Goal: Task Accomplishment & Management: Complete application form

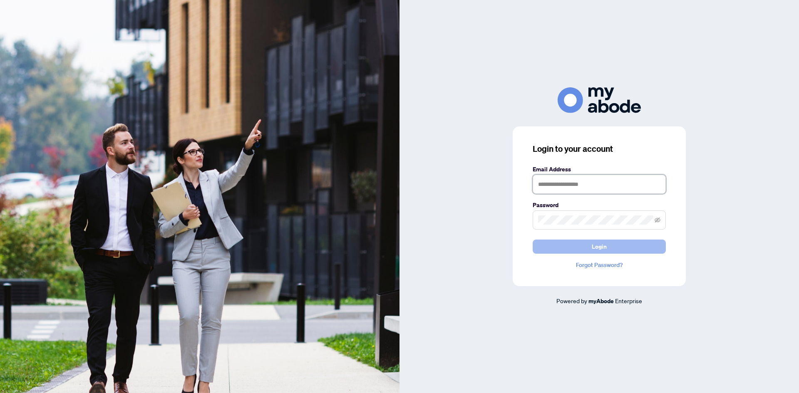
type input "**********"
click at [595, 249] on span "Login" at bounding box center [599, 246] width 15 height 13
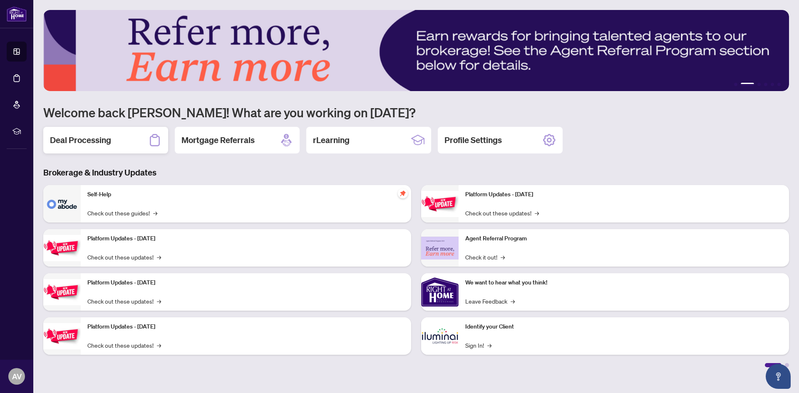
click at [85, 138] on h2 "Deal Processing" at bounding box center [80, 140] width 61 height 12
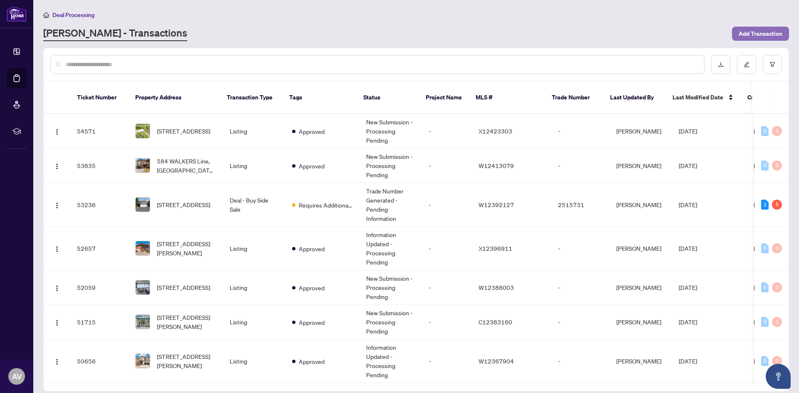
click at [755, 36] on span "Add Transaction" at bounding box center [761, 33] width 44 height 13
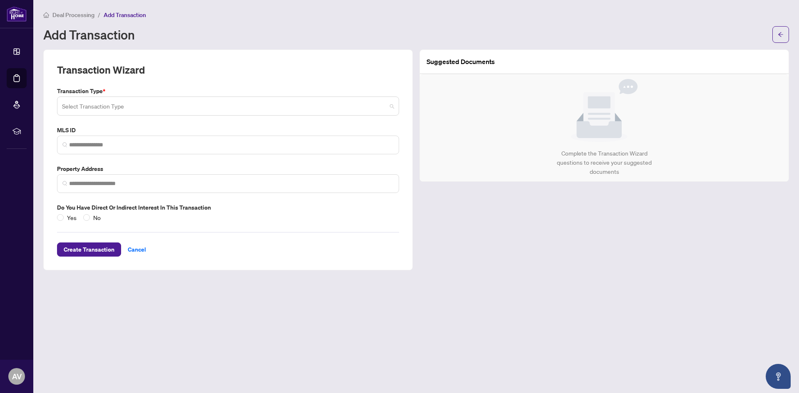
click at [89, 103] on input "search" at bounding box center [224, 107] width 325 height 18
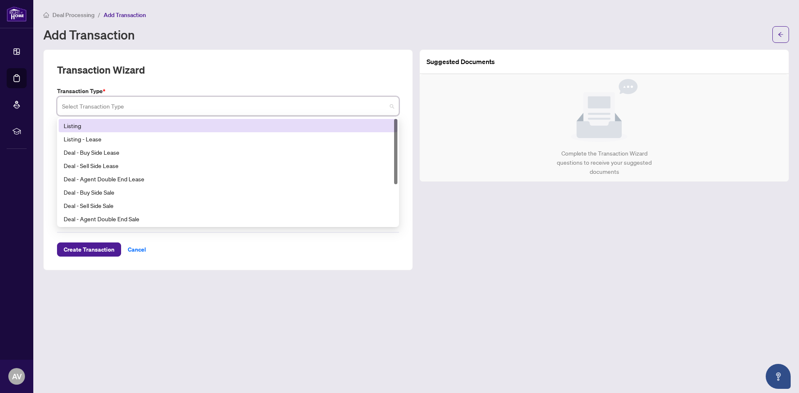
click at [76, 125] on div "Listing" at bounding box center [228, 125] width 329 height 9
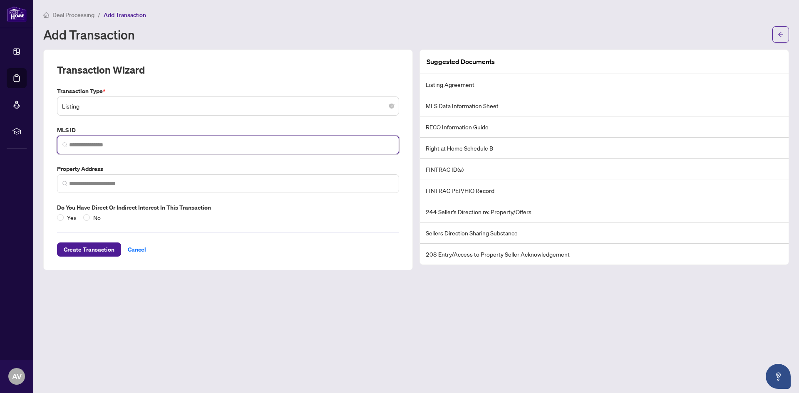
click at [87, 146] on input "search" at bounding box center [231, 145] width 325 height 9
click at [93, 144] on input "search" at bounding box center [231, 145] width 325 height 9
paste input "*********"
type input "*********"
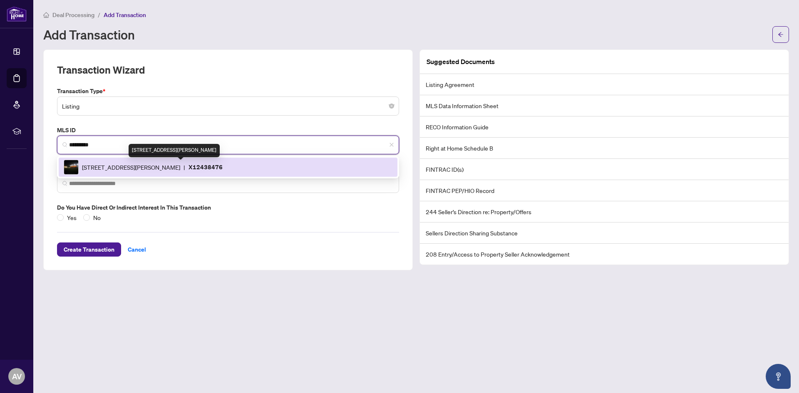
click at [158, 167] on span "4670 COUNTY ROAD 1 Rd, Prince Edward County, Ontario K0K 1T0, Canada" at bounding box center [131, 167] width 98 height 9
type input "**********"
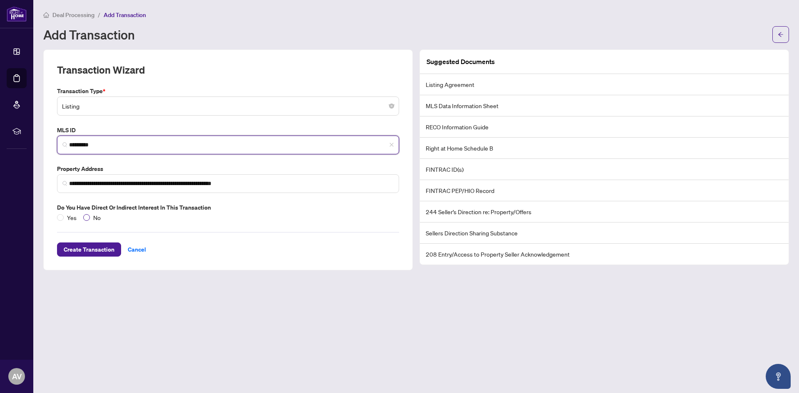
type input "*********"
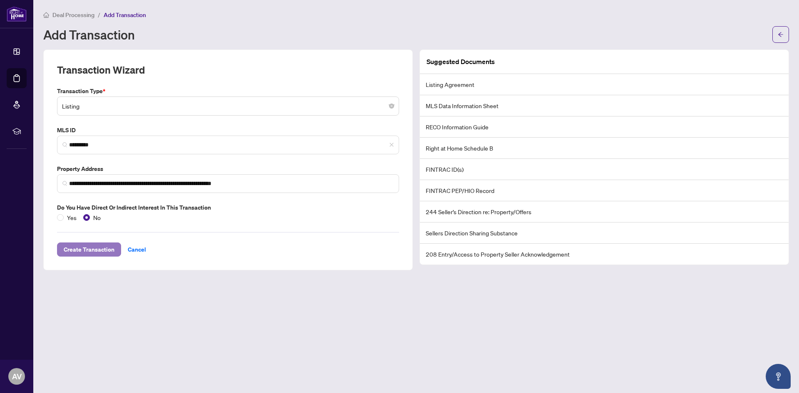
click at [94, 249] on span "Create Transaction" at bounding box center [89, 249] width 51 height 13
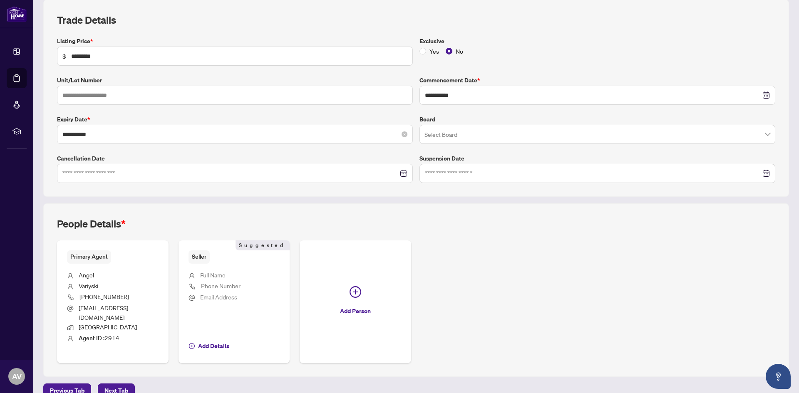
scroll to position [120, 0]
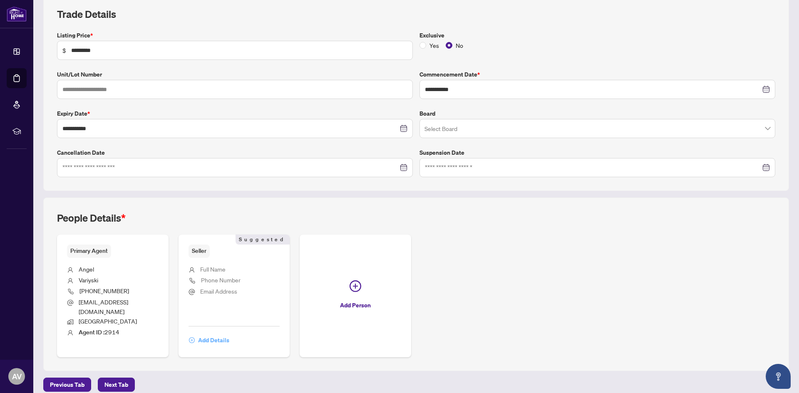
click at [213, 334] on span "Add Details" at bounding box center [213, 340] width 31 height 13
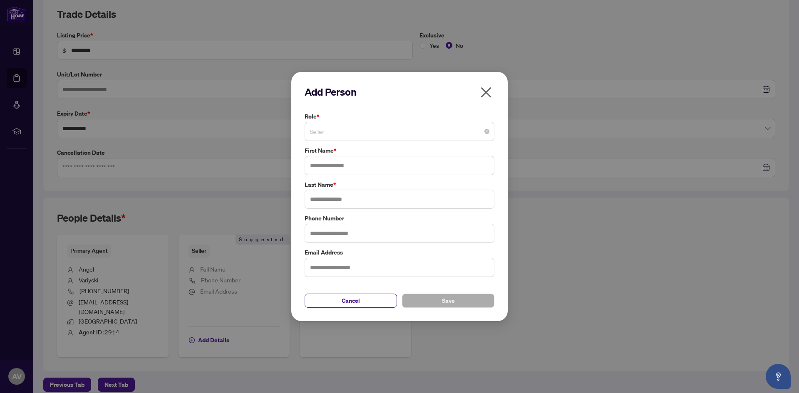
click at [326, 135] on span "Seller" at bounding box center [400, 132] width 180 height 16
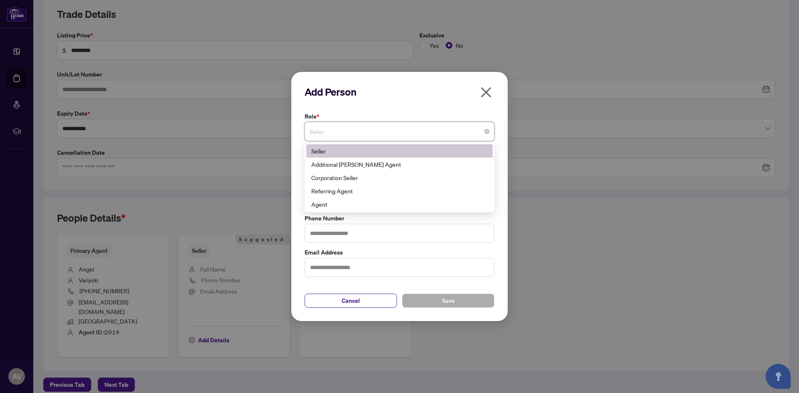
click at [321, 152] on div "Seller" at bounding box center [399, 151] width 176 height 9
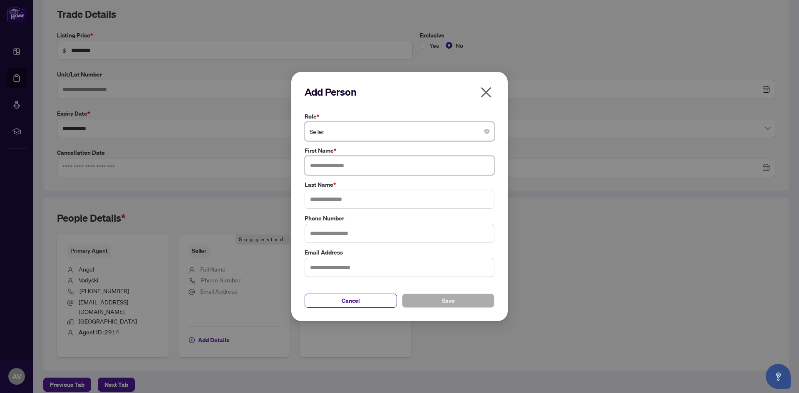
click at [323, 169] on input "text" at bounding box center [400, 165] width 190 height 19
type input "******"
click at [336, 199] on input "text" at bounding box center [400, 199] width 190 height 19
type input "*********"
click at [315, 266] on input "text" at bounding box center [400, 267] width 190 height 19
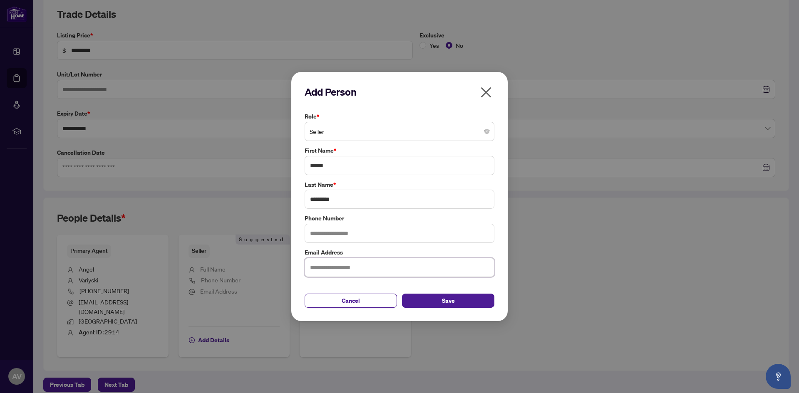
click at [329, 267] on input "text" at bounding box center [400, 267] width 190 height 19
paste input "**********"
type input "**********"
click at [448, 298] on span "Save" at bounding box center [448, 300] width 13 height 13
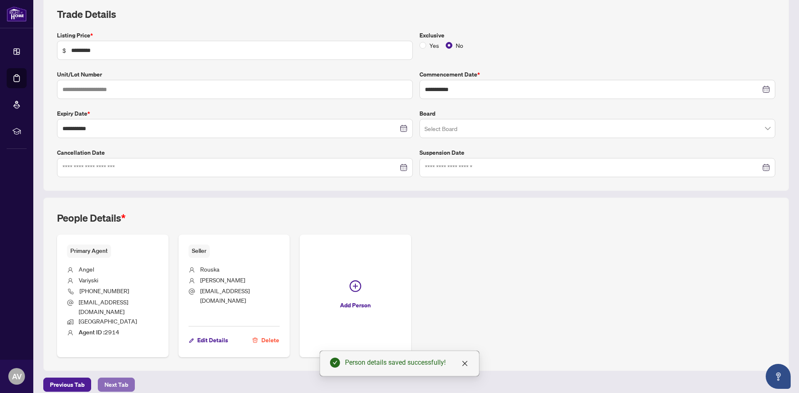
click at [118, 378] on span "Next Tab" at bounding box center [116, 384] width 24 height 13
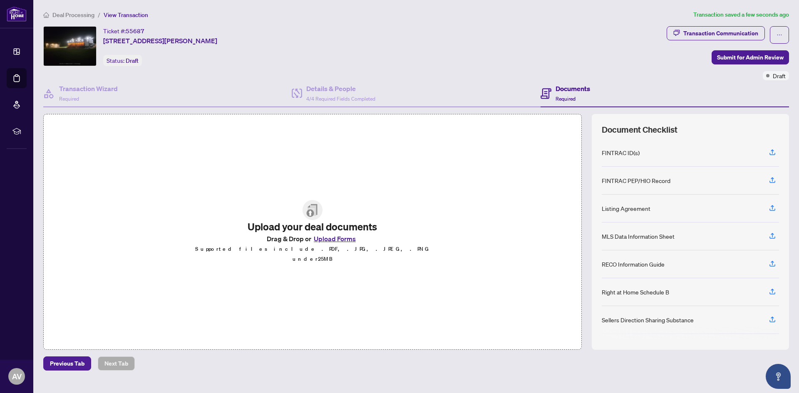
click at [324, 243] on button "Upload Forms" at bounding box center [334, 239] width 47 height 11
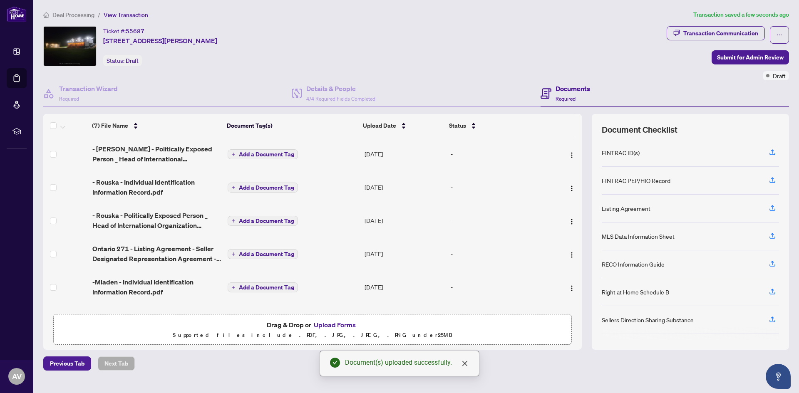
click at [257, 154] on span "Add a Document Tag" at bounding box center [266, 155] width 55 height 6
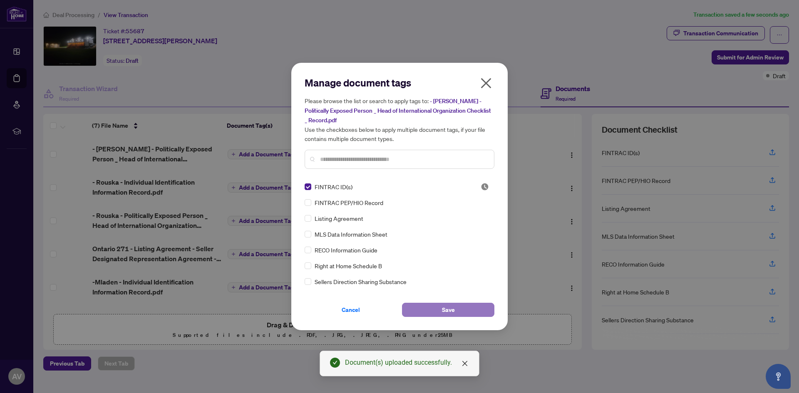
click at [444, 312] on span "Save" at bounding box center [448, 309] width 13 height 13
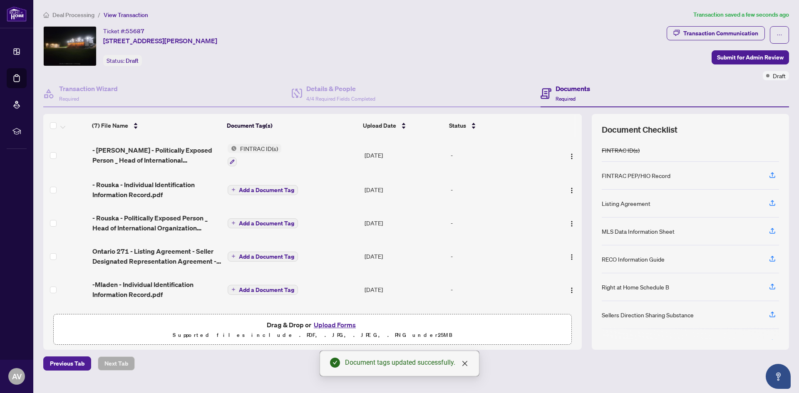
click at [267, 191] on span "Add a Document Tag" at bounding box center [266, 190] width 55 height 6
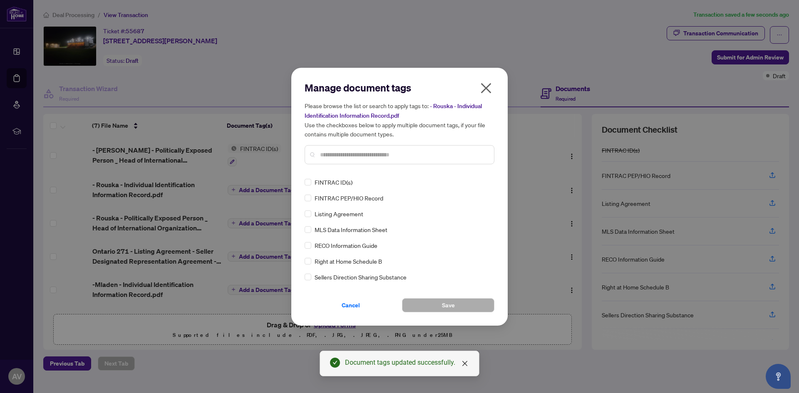
click at [482, 86] on icon "close" at bounding box center [486, 88] width 13 height 13
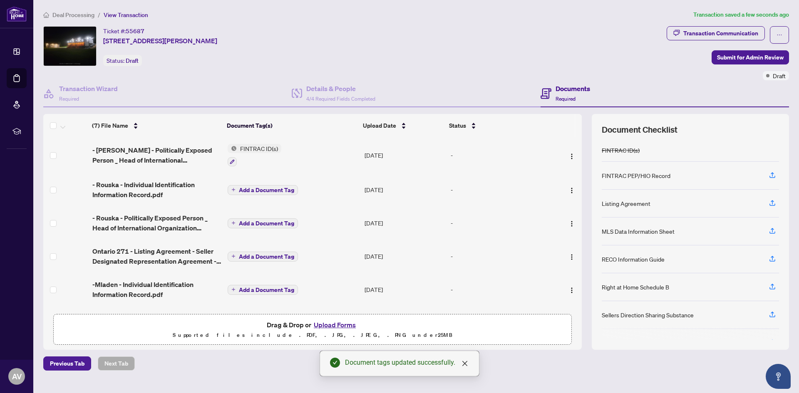
click at [261, 148] on span "FINTRAC ID(s)" at bounding box center [259, 148] width 45 height 9
click at [239, 190] on span "FINTRAC ID(s)" at bounding box center [239, 189] width 45 height 9
click at [231, 160] on icon "button" at bounding box center [232, 161] width 5 height 5
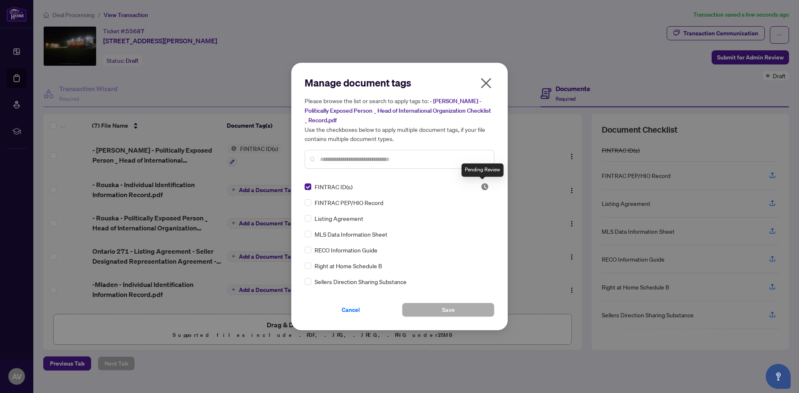
click at [481, 185] on img at bounding box center [485, 187] width 8 height 8
click at [441, 307] on button "Save" at bounding box center [448, 310] width 92 height 14
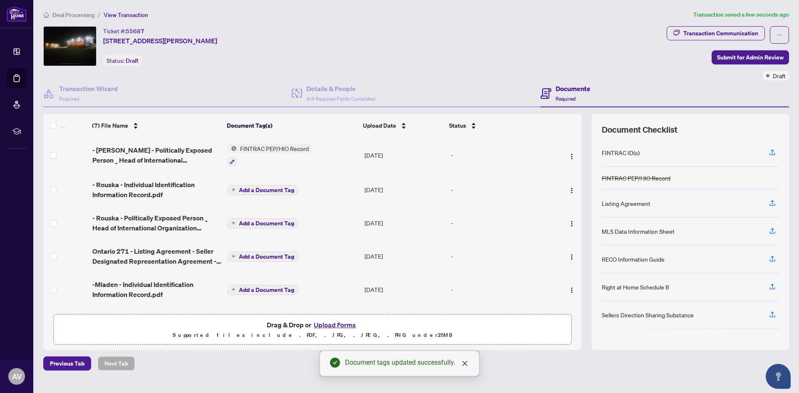
click at [247, 189] on span "Add a Document Tag" at bounding box center [266, 190] width 55 height 6
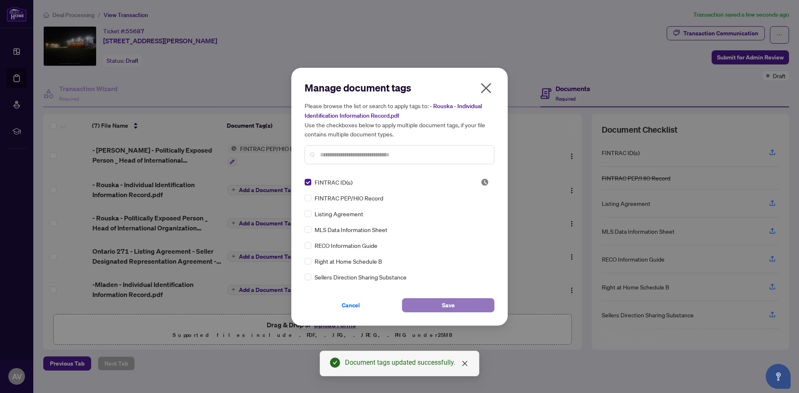
click at [441, 308] on button "Save" at bounding box center [448, 305] width 92 height 14
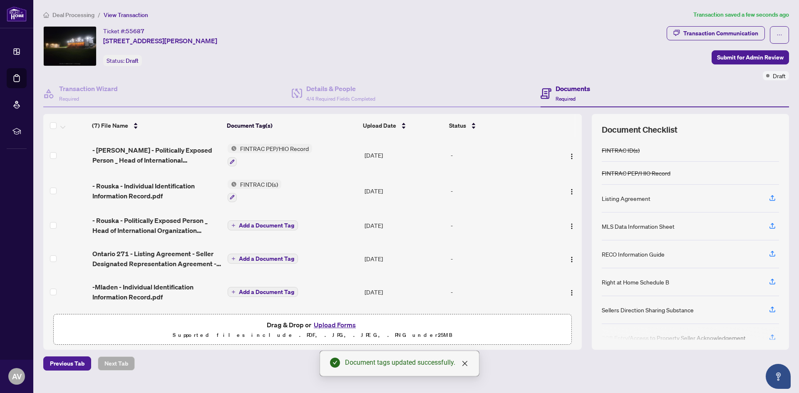
click at [255, 224] on span "Add a Document Tag" at bounding box center [266, 226] width 55 height 6
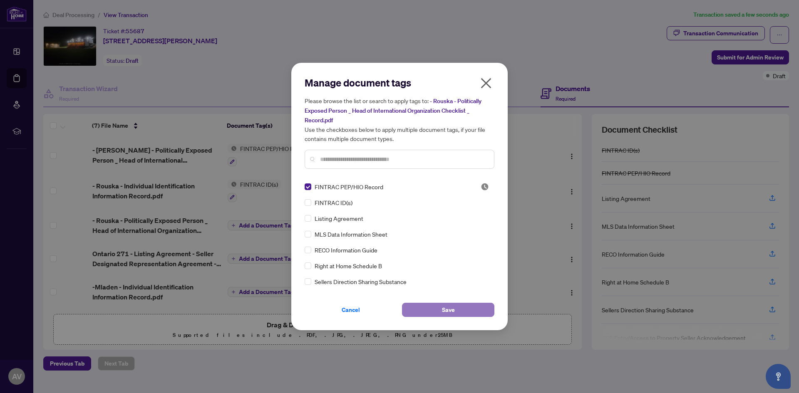
drag, startPoint x: 447, startPoint y: 306, endPoint x: 446, endPoint y: 311, distance: 4.9
click at [447, 307] on span "Save" at bounding box center [448, 309] width 13 height 13
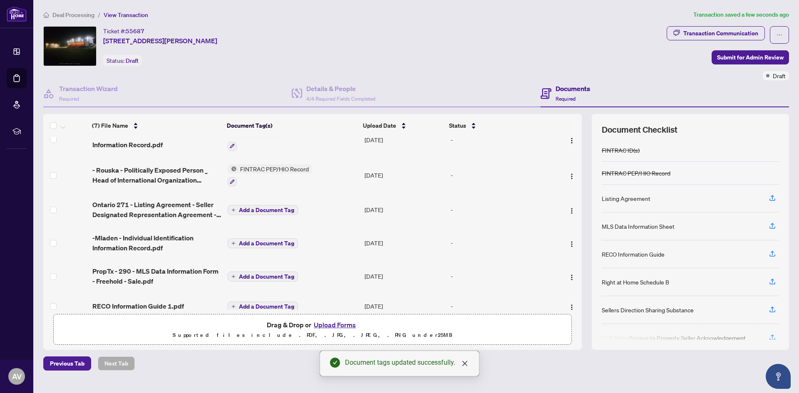
scroll to position [63, 0]
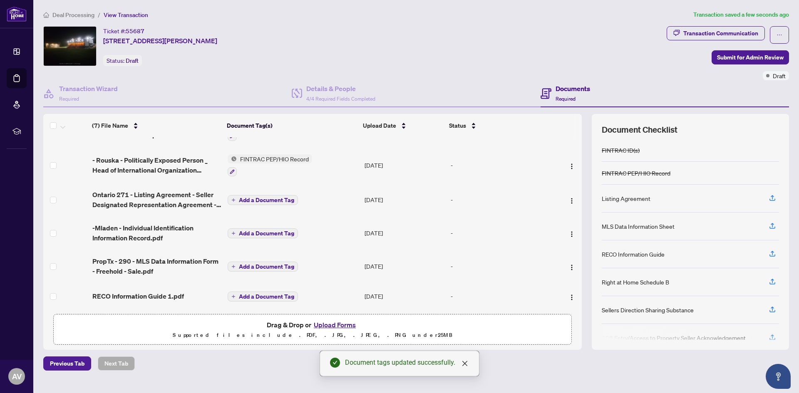
click at [258, 197] on span "Add a Document Tag" at bounding box center [266, 200] width 55 height 6
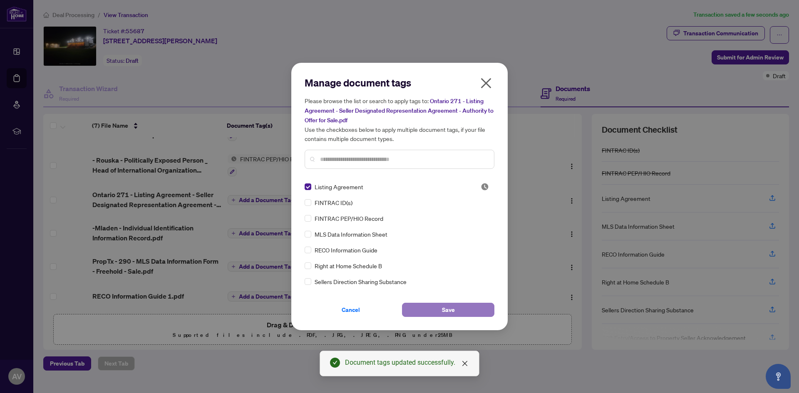
click at [453, 316] on span "Save" at bounding box center [448, 309] width 13 height 13
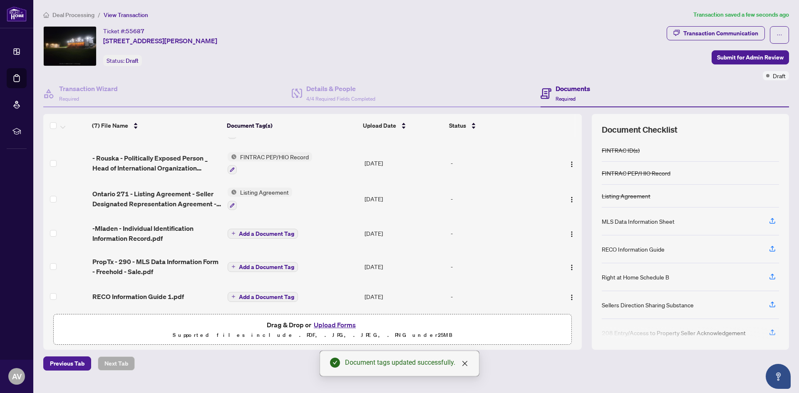
click at [270, 233] on span "Add a Document Tag" at bounding box center [266, 234] width 55 height 6
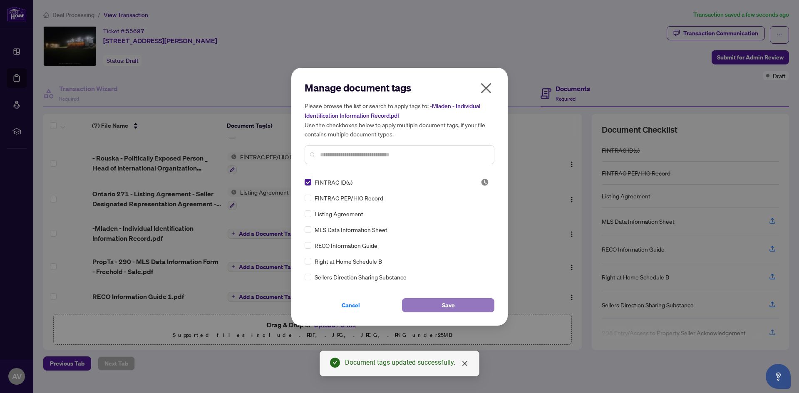
drag, startPoint x: 452, startPoint y: 304, endPoint x: 451, endPoint y: 309, distance: 5.1
click at [452, 306] on span "Save" at bounding box center [448, 305] width 13 height 13
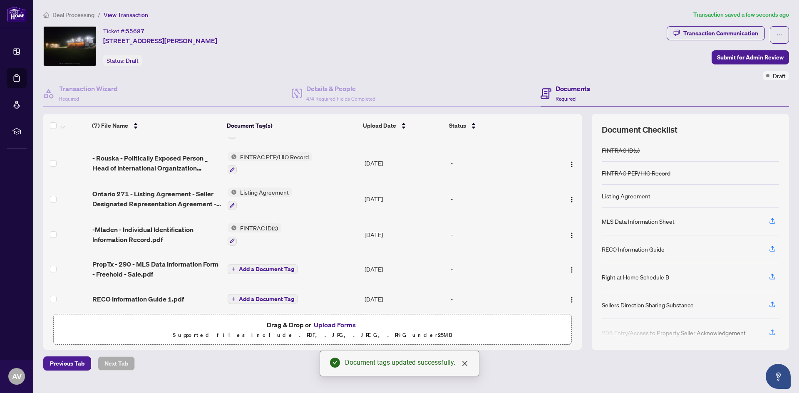
scroll to position [67, 0]
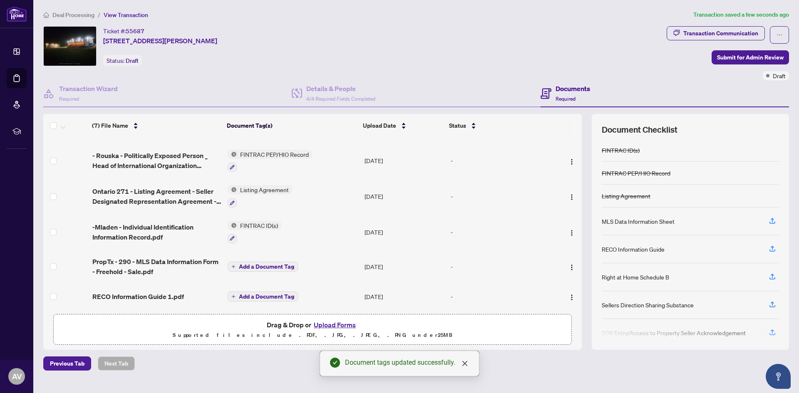
click at [259, 265] on span "Add a Document Tag" at bounding box center [266, 267] width 55 height 6
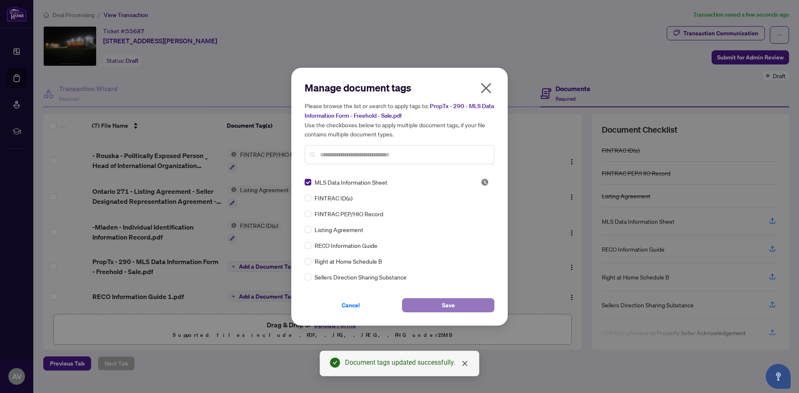
click at [457, 303] on button "Save" at bounding box center [448, 305] width 92 height 14
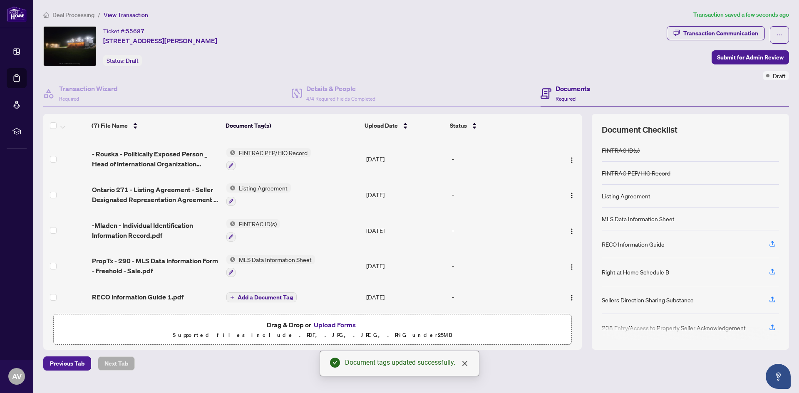
scroll to position [70, 0]
click at [262, 294] on span "Add a Document Tag" at bounding box center [265, 297] width 55 height 6
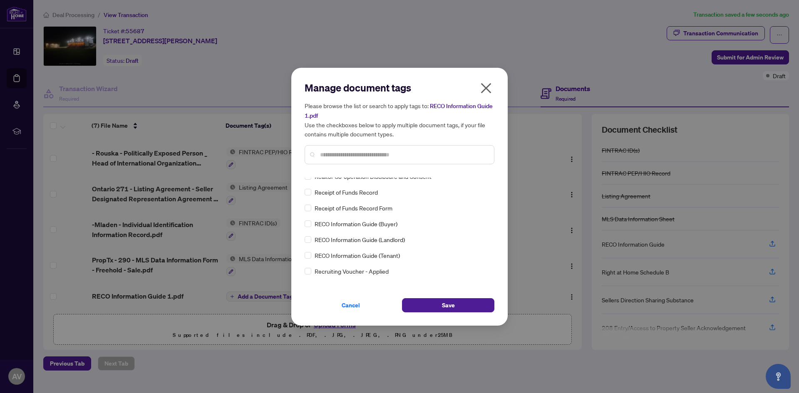
scroll to position [0, 0]
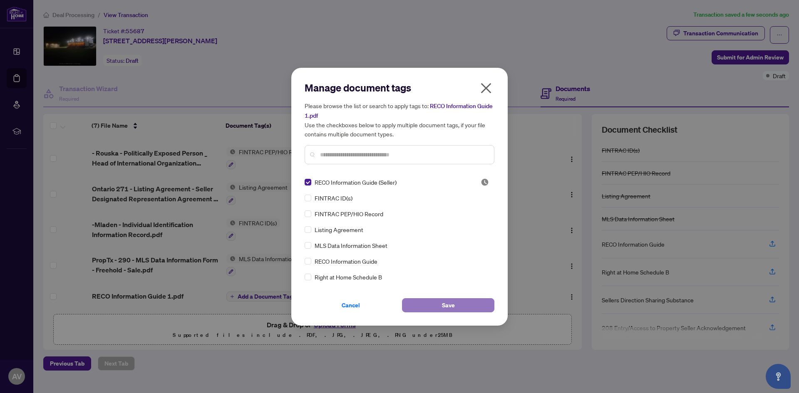
click at [445, 306] on span "Save" at bounding box center [448, 305] width 13 height 13
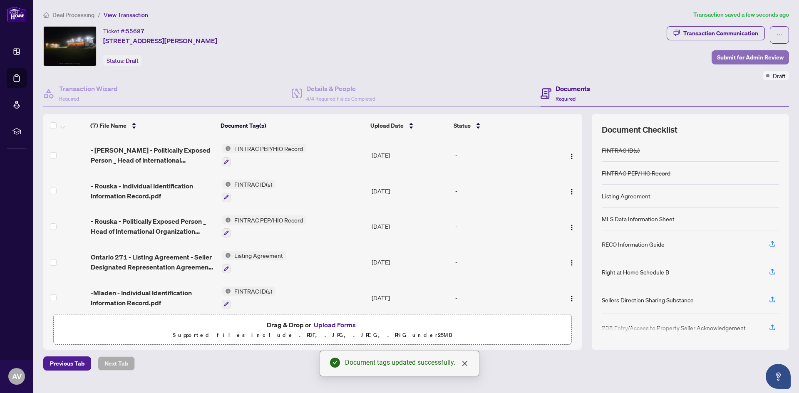
click at [742, 60] on span "Submit for Admin Review" at bounding box center [750, 57] width 67 height 13
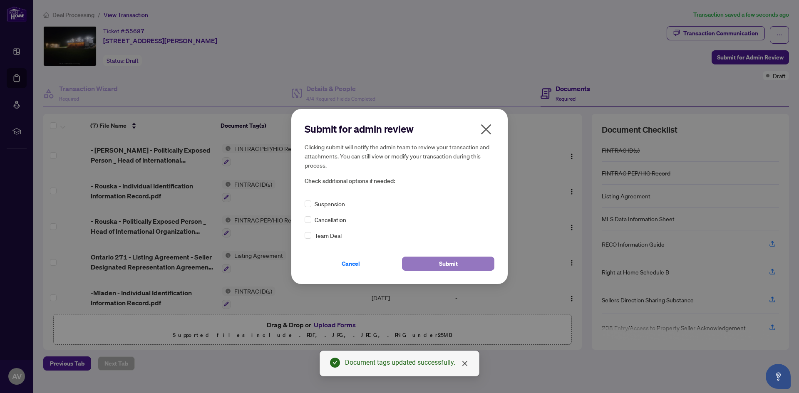
click at [448, 261] on span "Submit" at bounding box center [448, 263] width 19 height 13
